Goal: Task Accomplishment & Management: Use online tool/utility

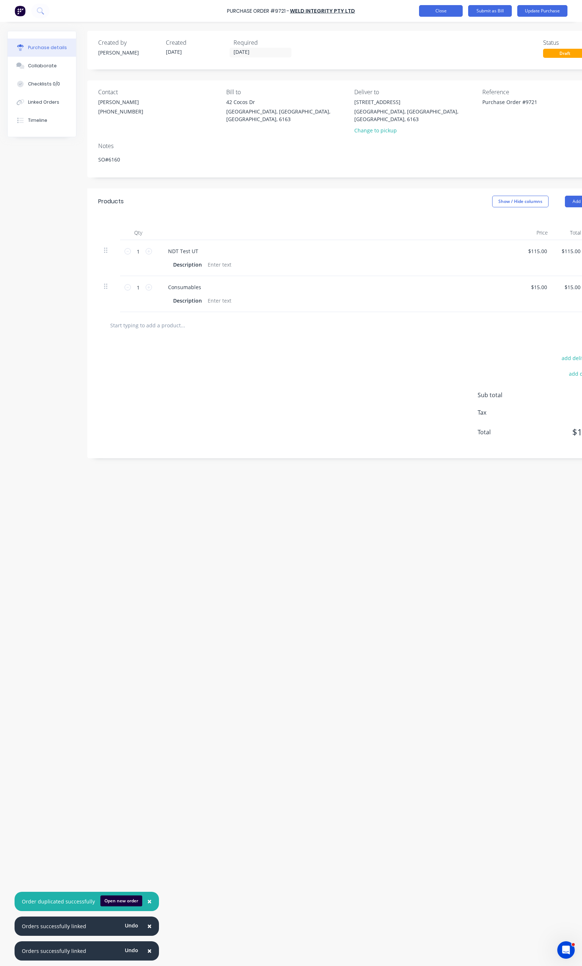
click at [447, 16] on button "Close" at bounding box center [441, 11] width 44 height 12
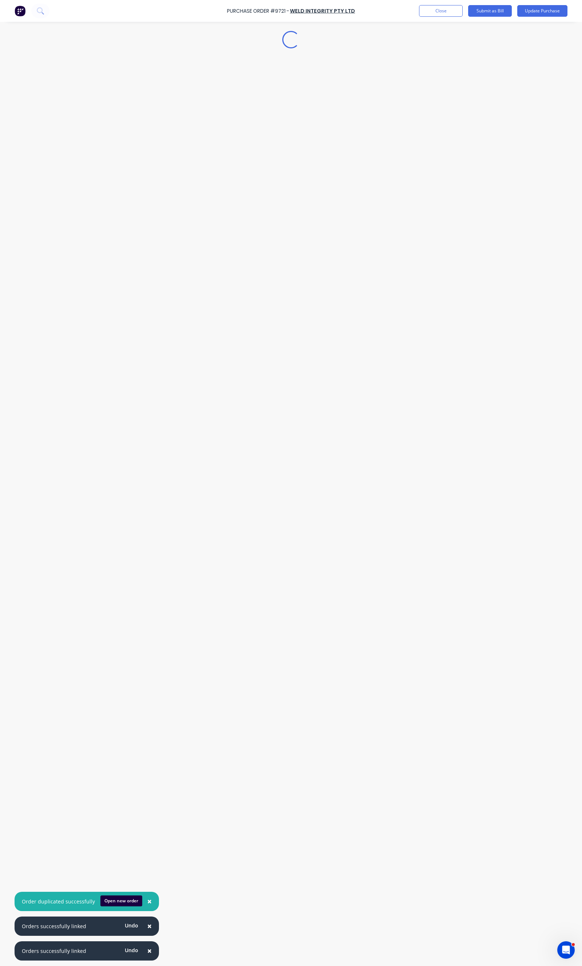
type textarea "x"
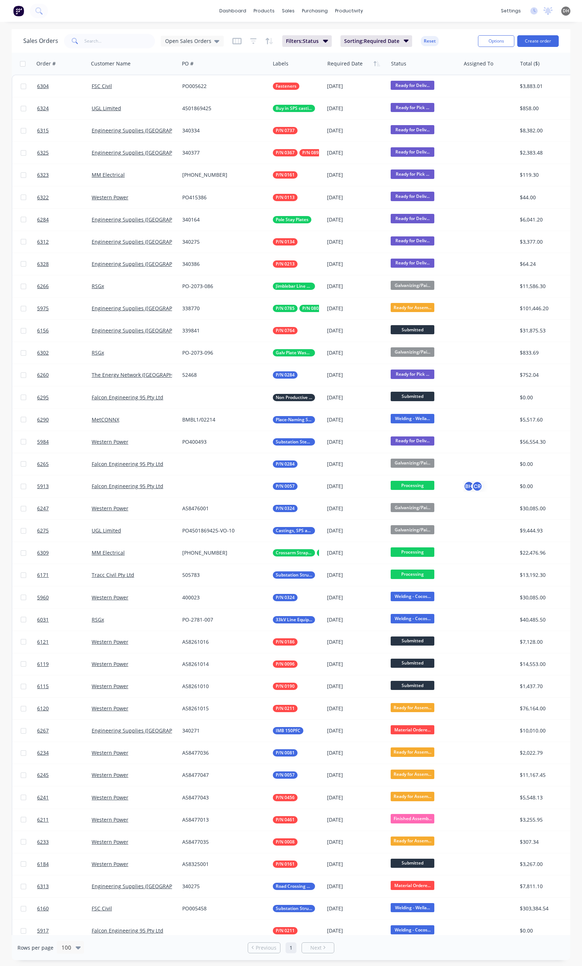
click at [137, 33] on div "Sales Orders Open Sales Orders Filters: Status Sorting: Required Date Reset" at bounding box center [247, 41] width 449 height 18
click at [133, 35] on input "text" at bounding box center [119, 41] width 71 height 15
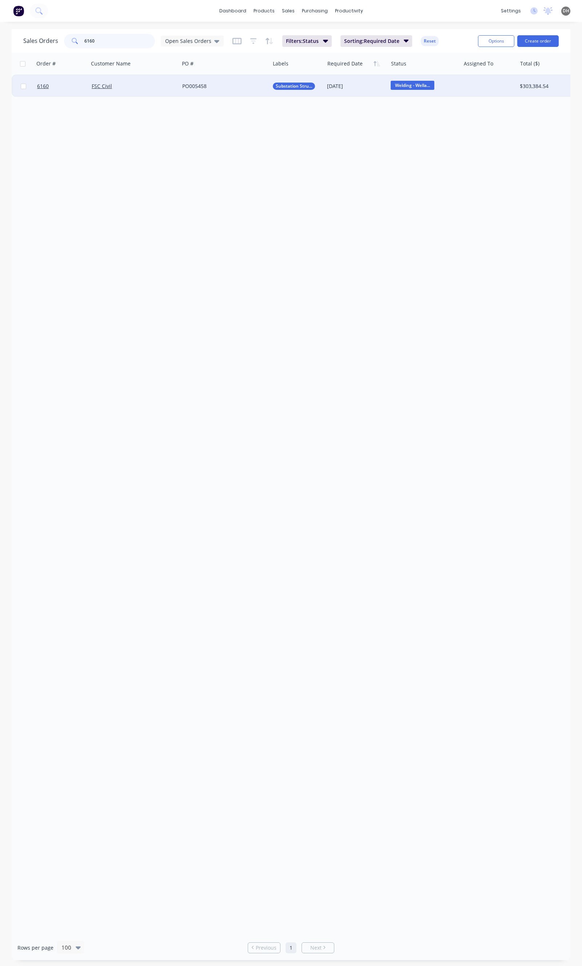
type input "6160"
click at [130, 83] on div "FSC Civil" at bounding box center [132, 86] width 80 height 7
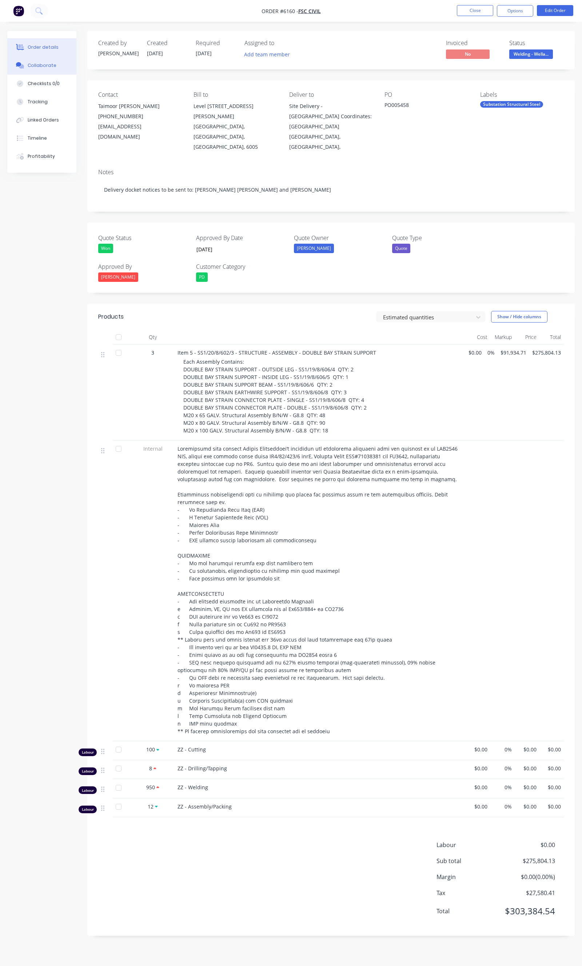
click at [50, 65] on div "Collaborate" at bounding box center [42, 65] width 29 height 7
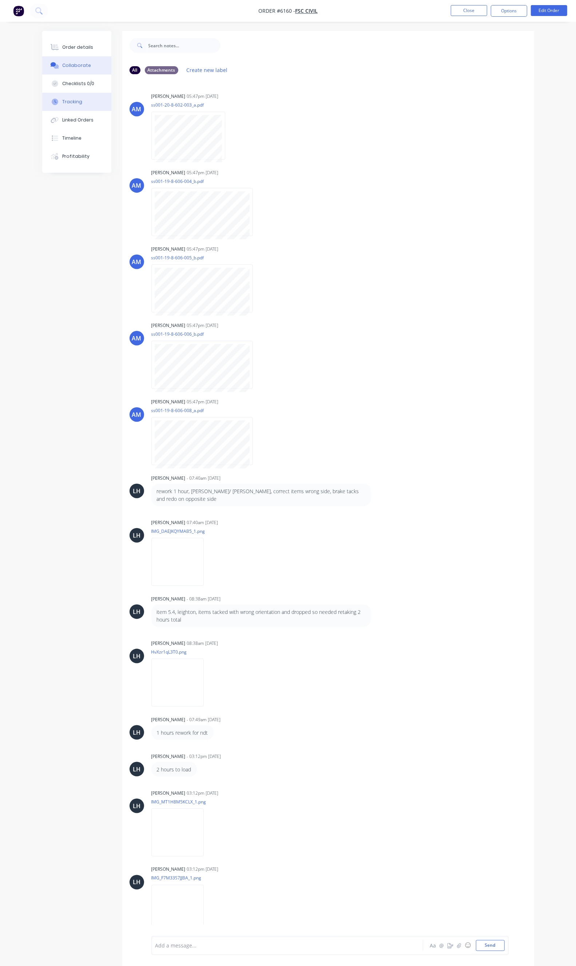
click at [62, 104] on div "Tracking" at bounding box center [72, 102] width 20 height 7
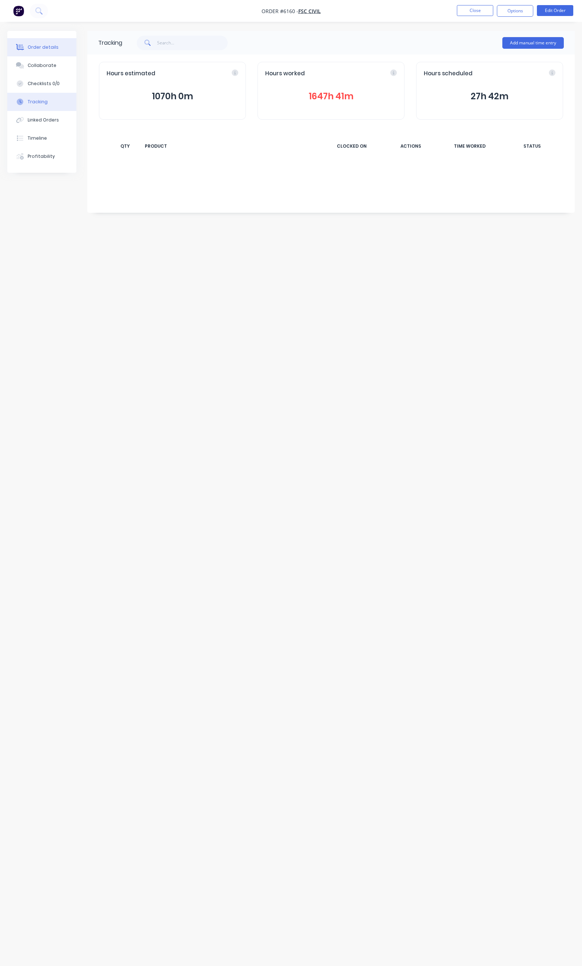
click at [27, 42] on button "Order details" at bounding box center [41, 47] width 69 height 18
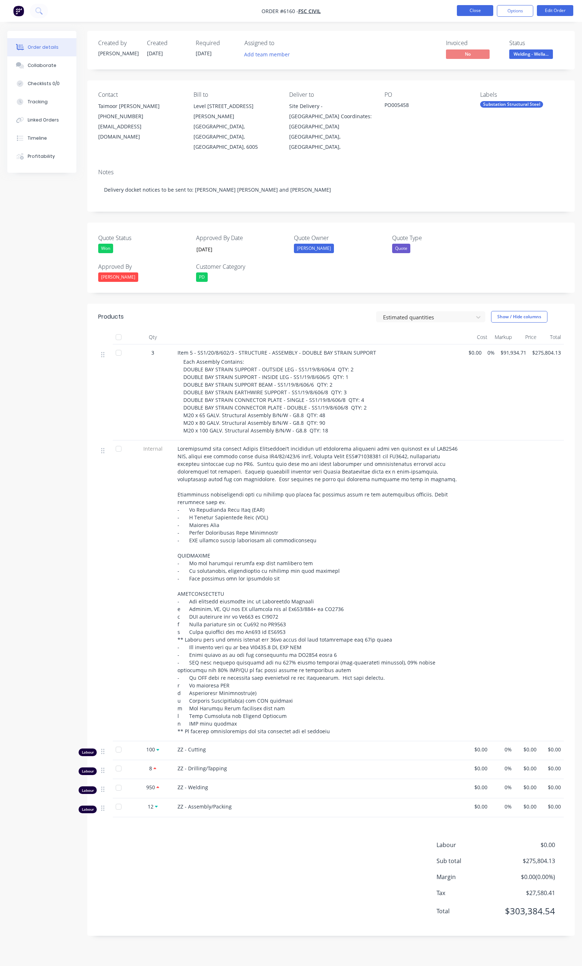
click at [467, 8] on button "Close" at bounding box center [475, 10] width 36 height 11
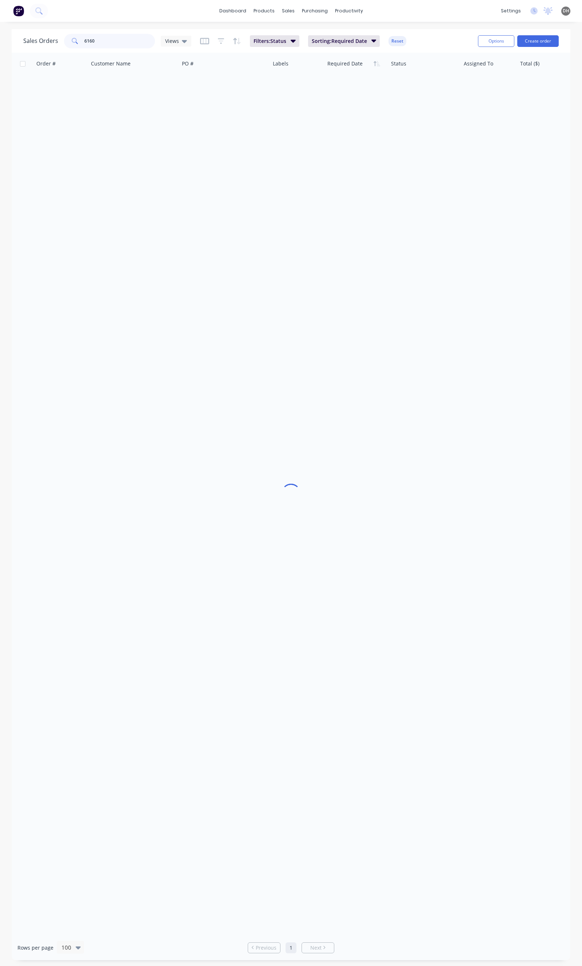
click at [113, 35] on input "6160" at bounding box center [119, 41] width 71 height 15
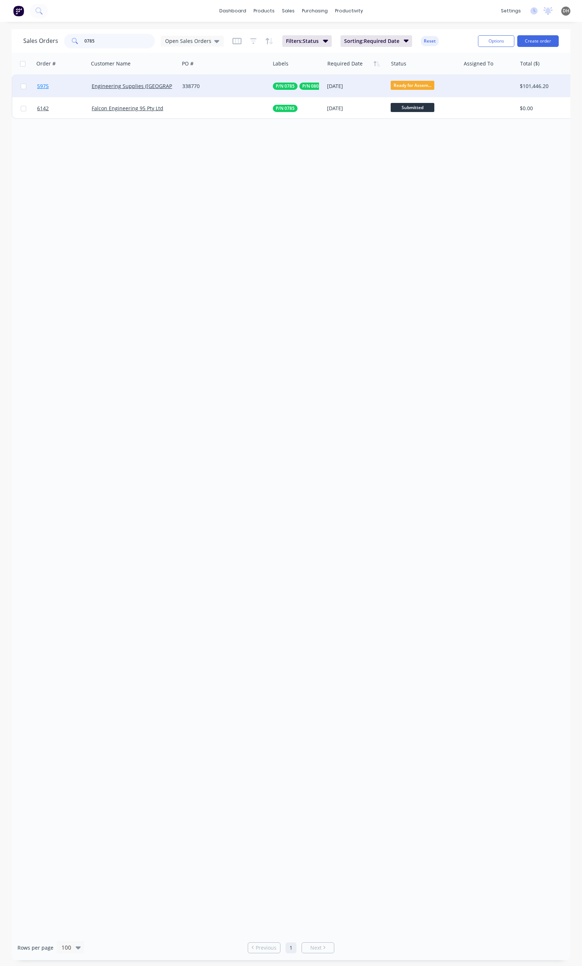
type input "0785"
click at [68, 93] on link "5975" at bounding box center [64, 86] width 55 height 22
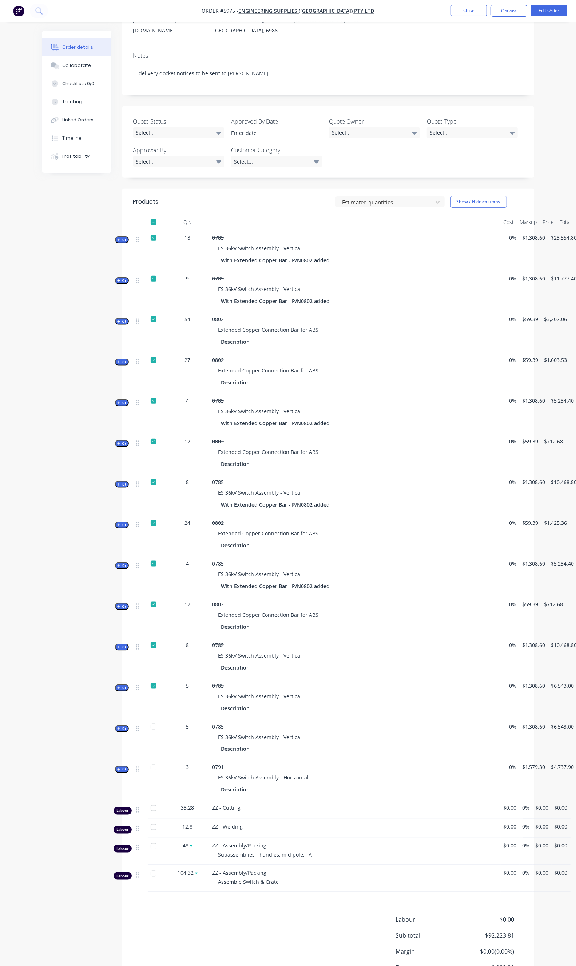
scroll to position [121, 0]
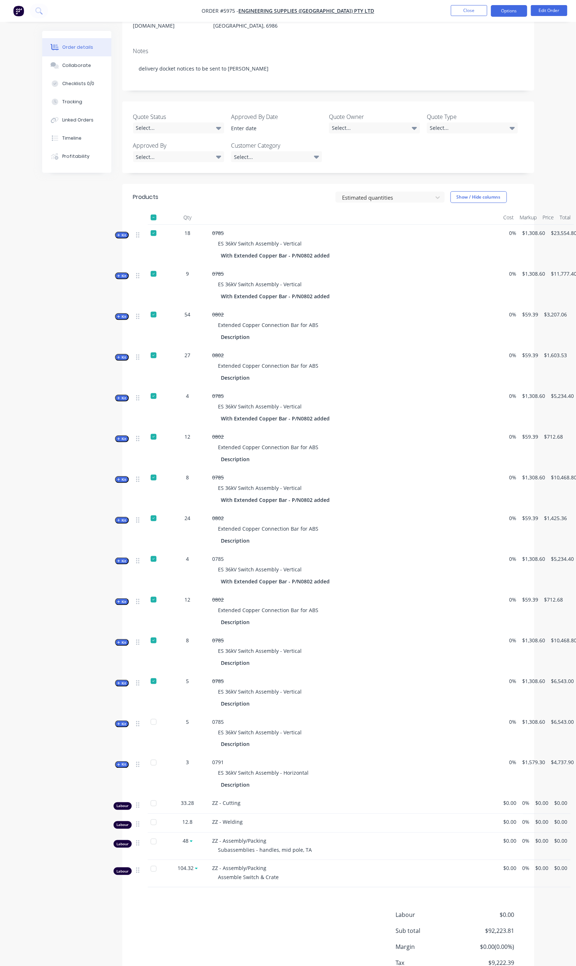
click at [511, 13] on button "Options" at bounding box center [509, 11] width 36 height 12
click at [478, 97] on div "Delivery Docket" at bounding box center [487, 102] width 67 height 11
click at [468, 75] on div "Without pricing" at bounding box center [487, 73] width 67 height 11
click at [469, 100] on div "Delivery Docket" at bounding box center [487, 102] width 67 height 11
click at [463, 87] on div "Custom" at bounding box center [487, 88] width 67 height 11
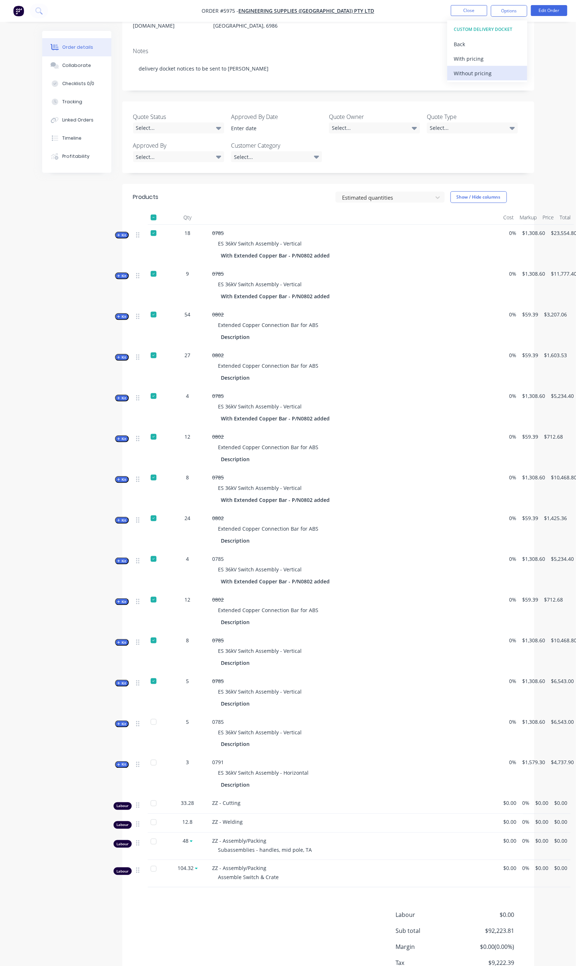
click at [466, 76] on div "Without pricing" at bounding box center [487, 73] width 67 height 11
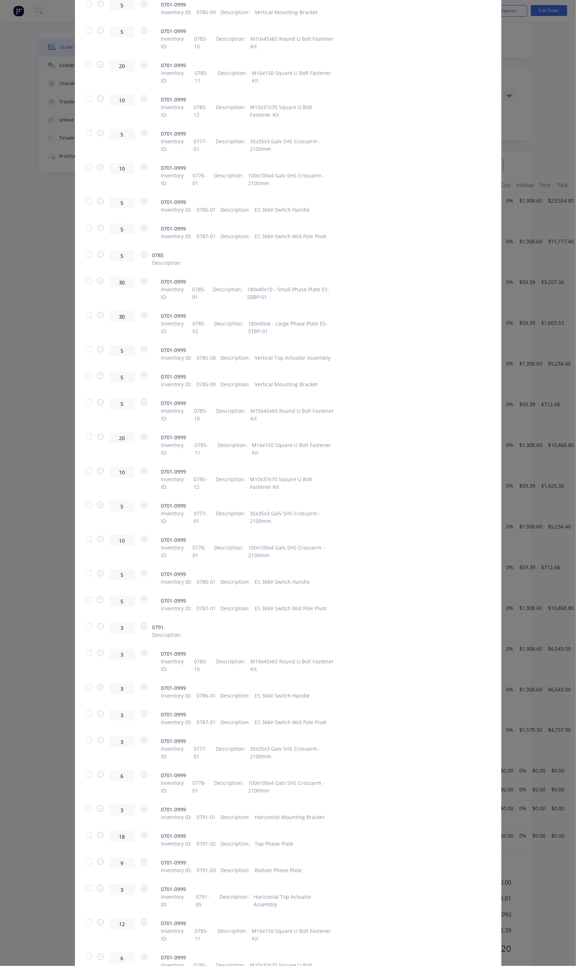
scroll to position [2907, 0]
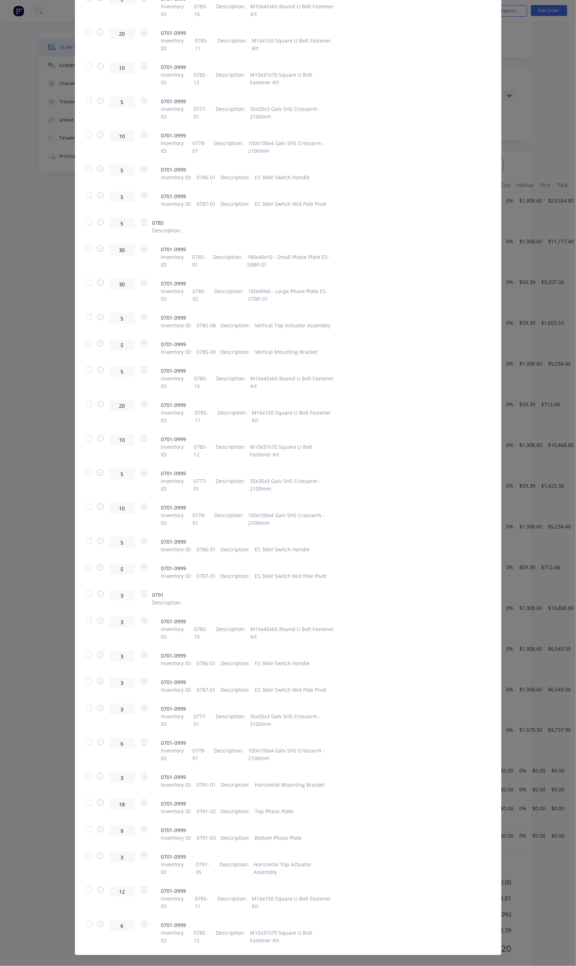
click at [81, 592] on div at bounding box center [88, 594] width 15 height 15
click at [96, 595] on button "button" at bounding box center [100, 595] width 9 height 8
type input "2"
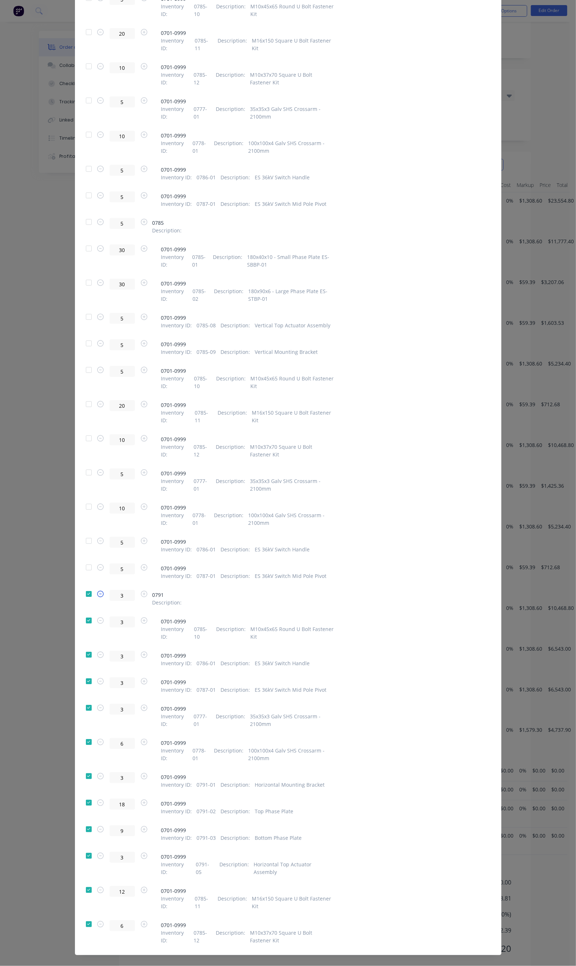
type input "2"
type input "4"
type input "2"
type input "12"
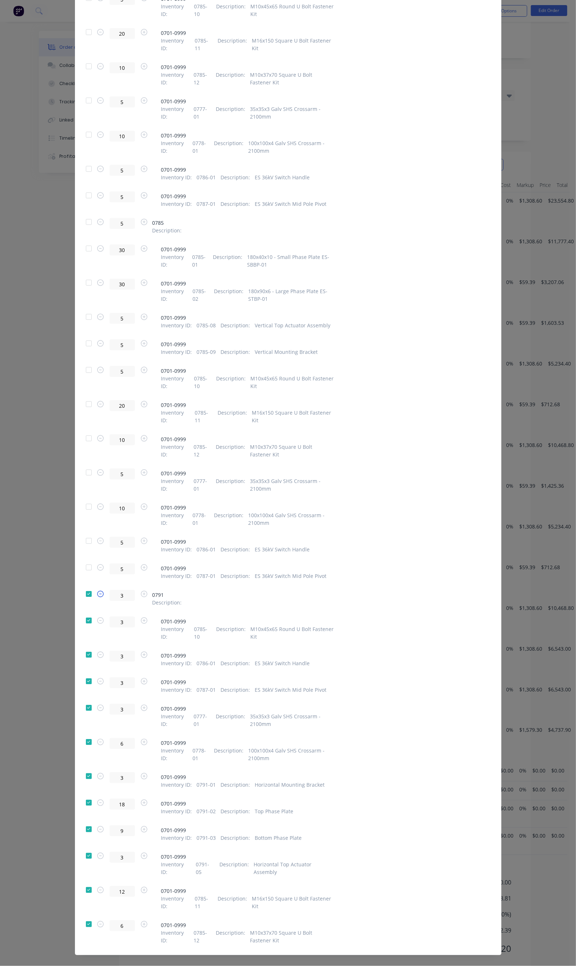
type input "6"
type input "2"
type input "8"
type input "4"
click at [96, 595] on button "button" at bounding box center [100, 595] width 9 height 8
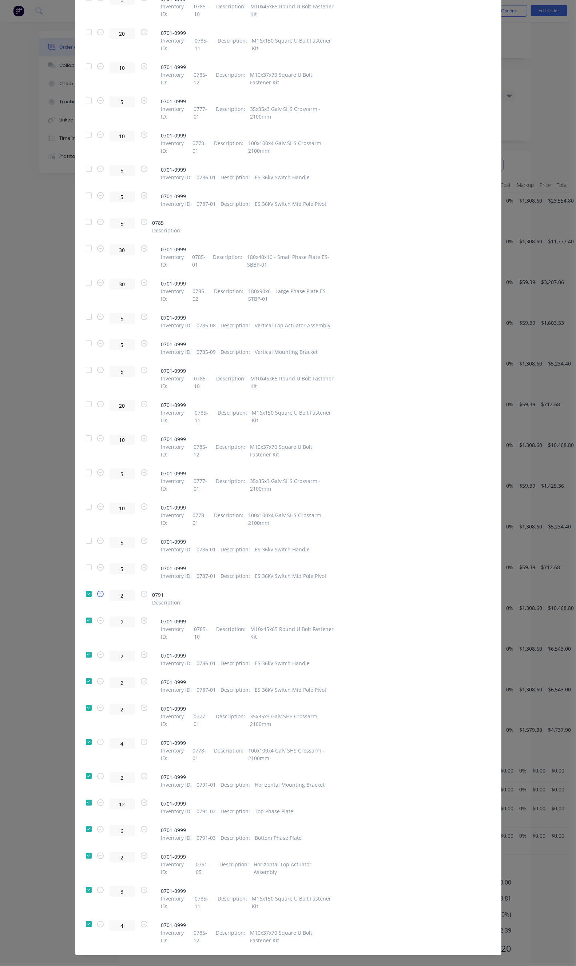
type input "1"
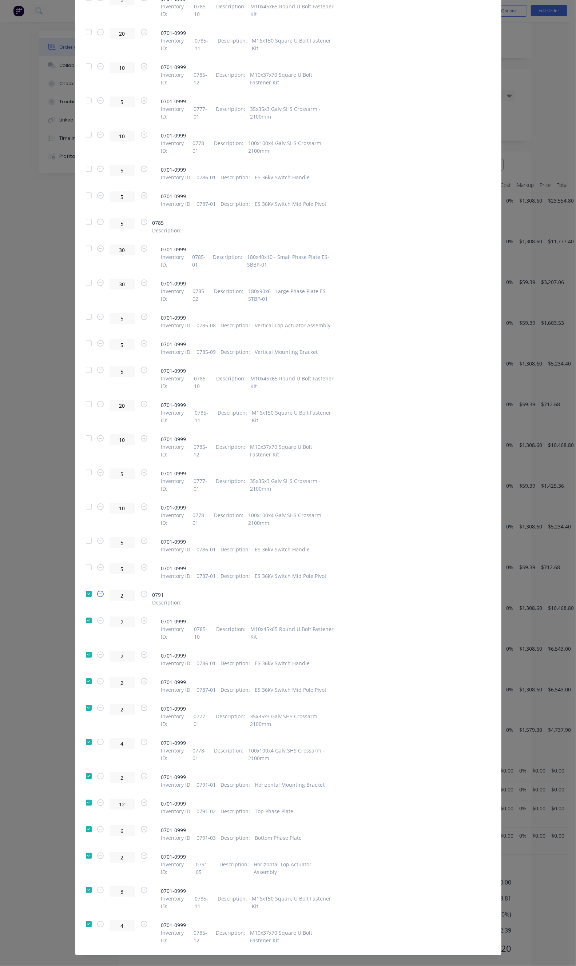
type input "2"
type input "1"
type input "6"
type input "3"
type input "1"
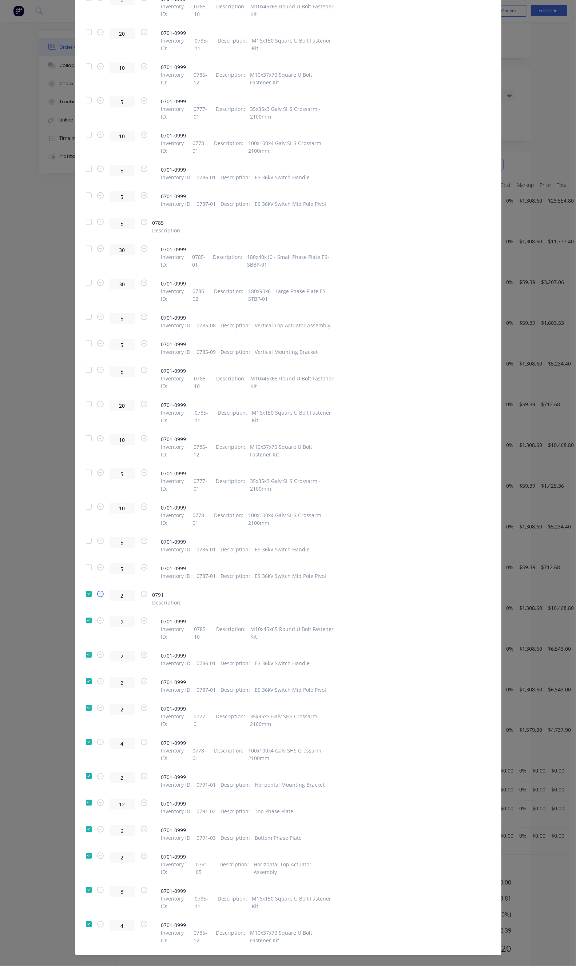
type input "4"
type input "2"
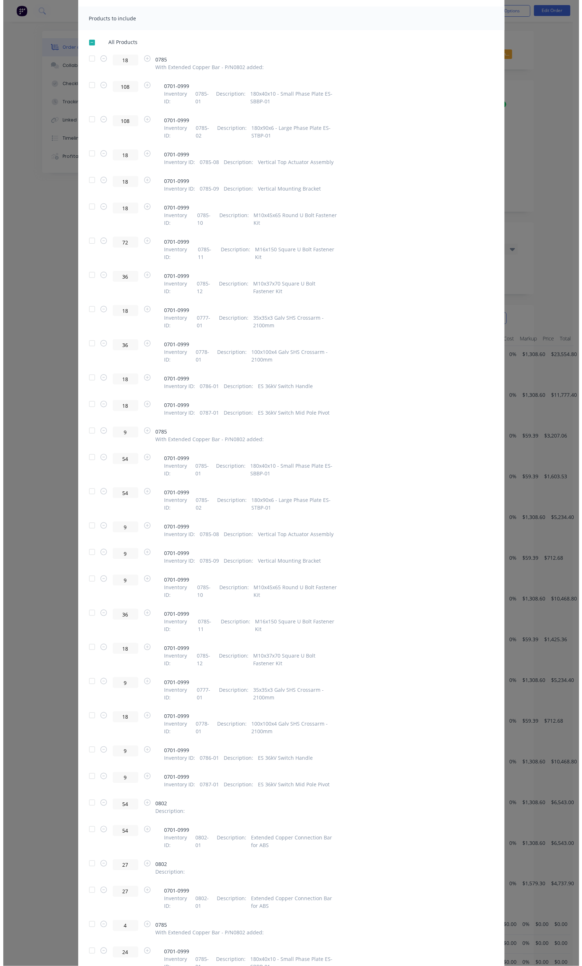
scroll to position [0, 0]
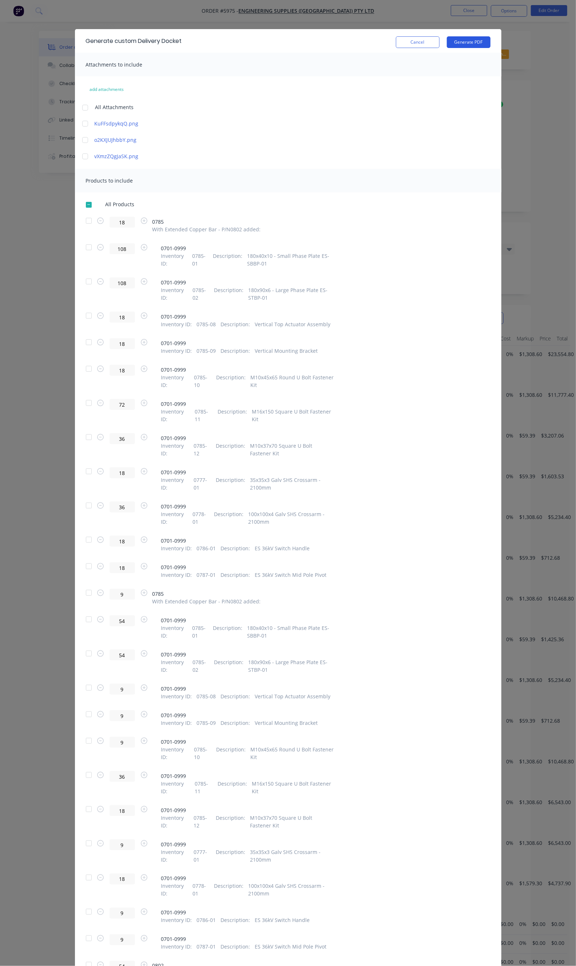
click at [490, 41] on button "Generate PDF" at bounding box center [469, 42] width 44 height 12
